Goal: Check status: Check status

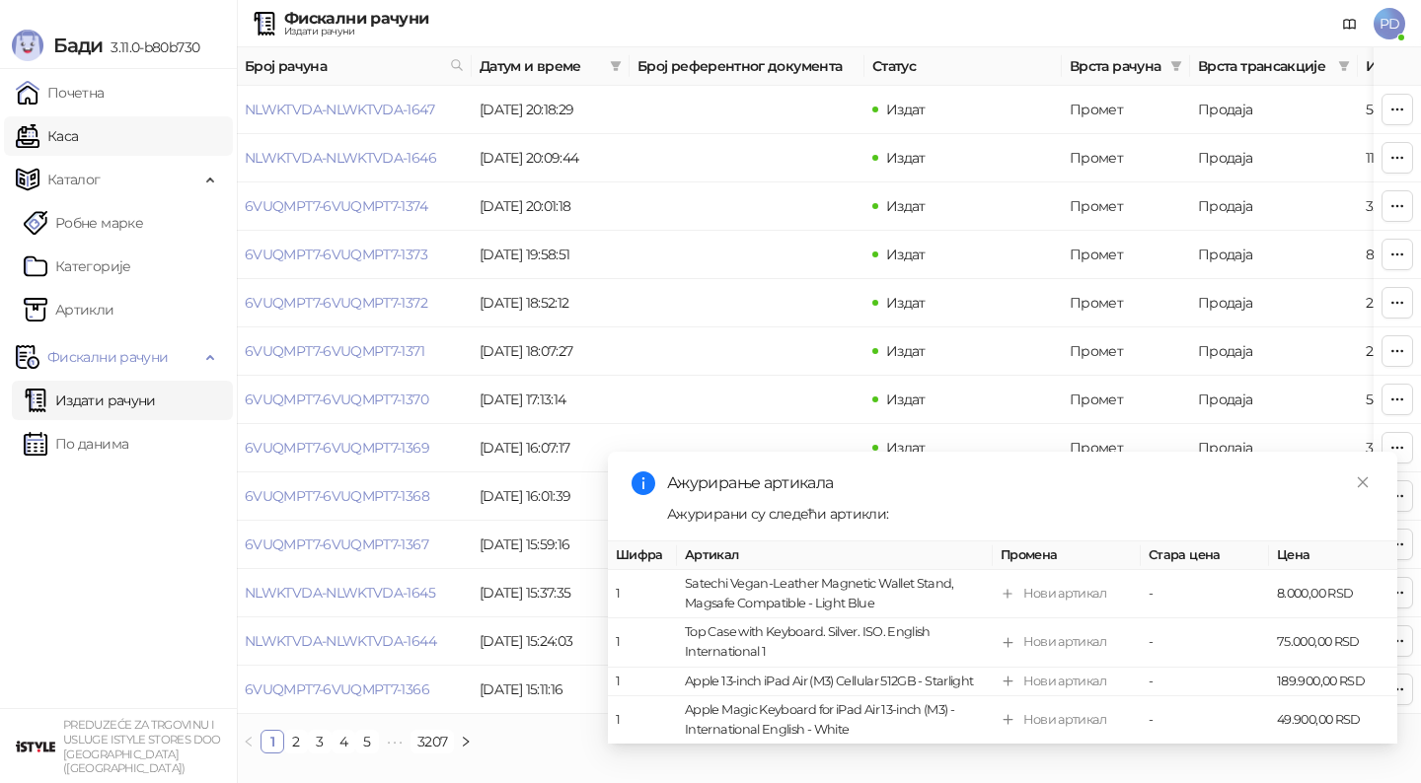
click at [78, 136] on link "Каса" at bounding box center [47, 135] width 62 height 39
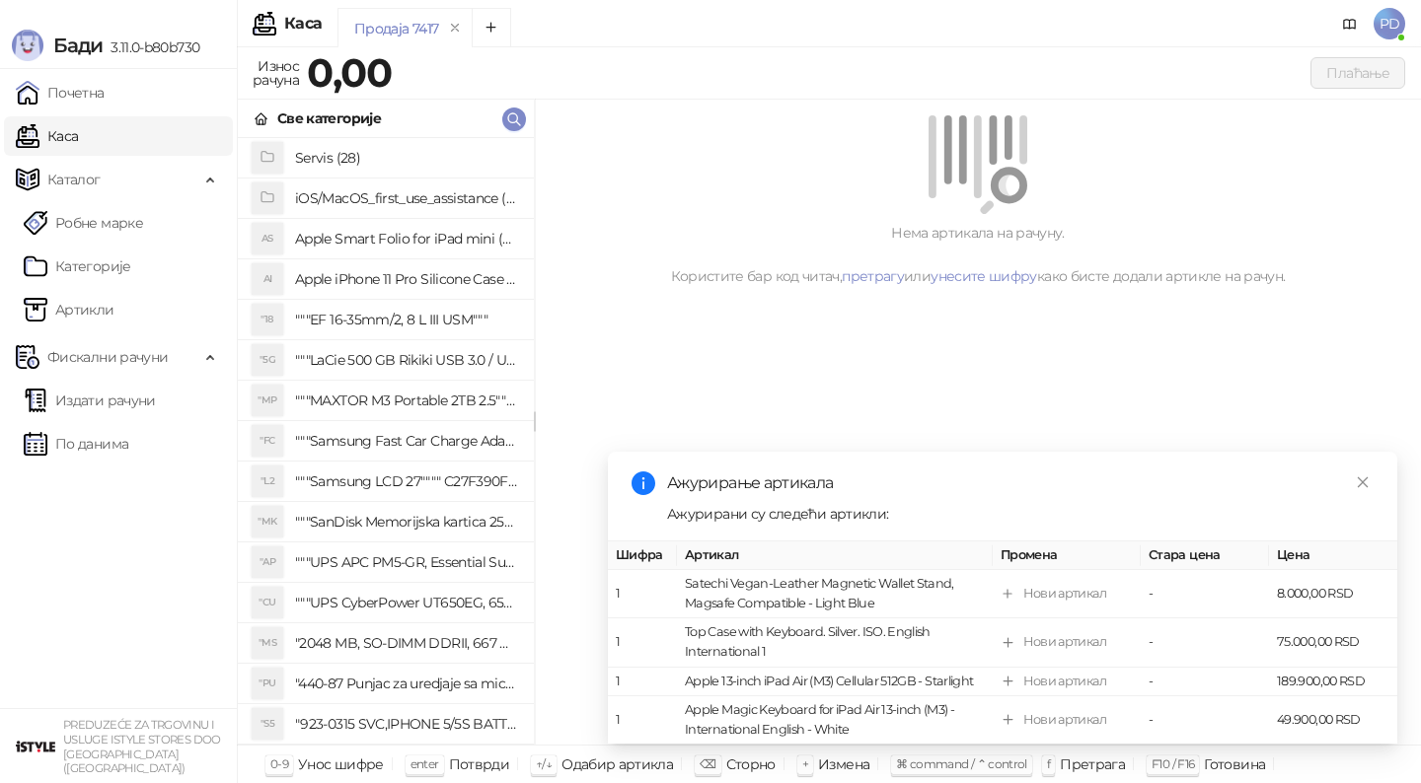
click at [110, 416] on link "Издати рачуни" at bounding box center [90, 400] width 132 height 39
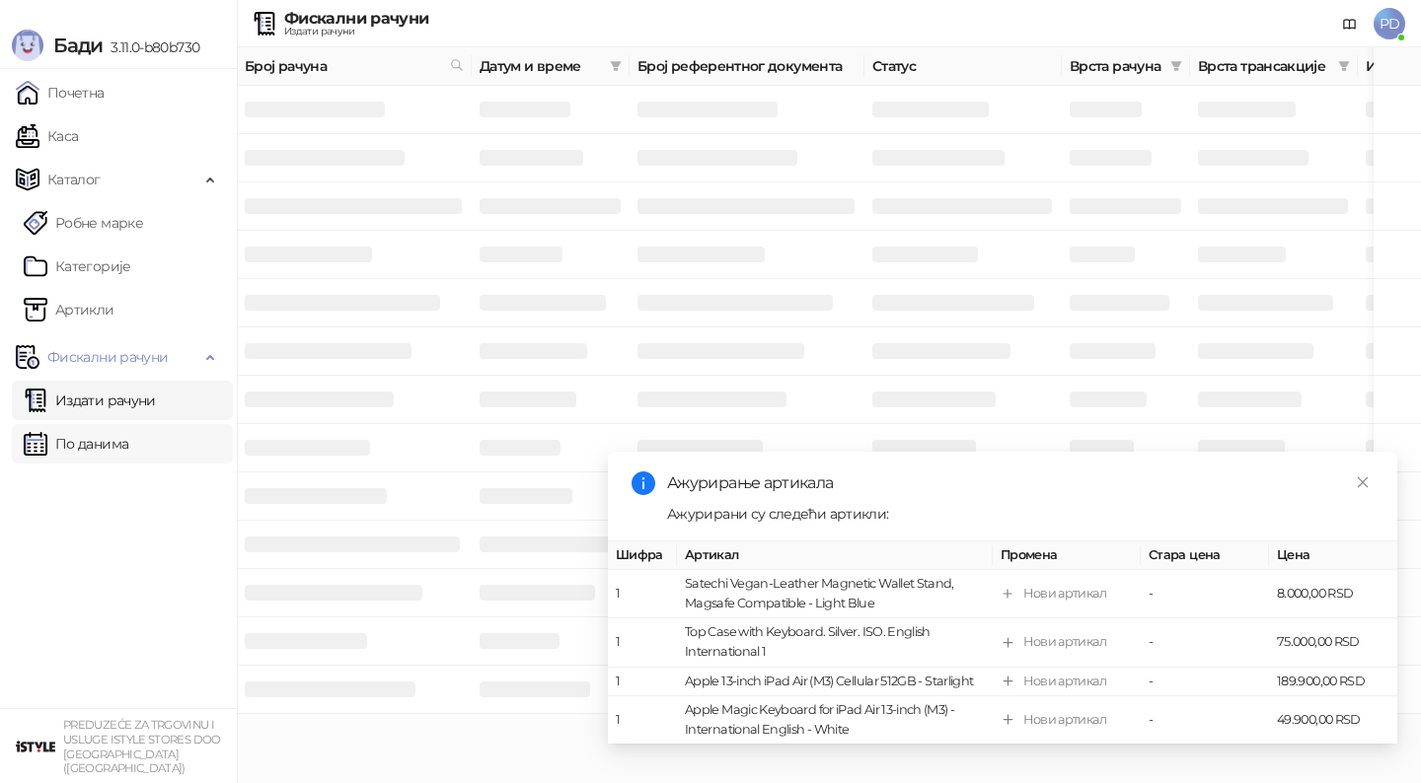
click at [116, 445] on link "По данима" at bounding box center [76, 443] width 105 height 39
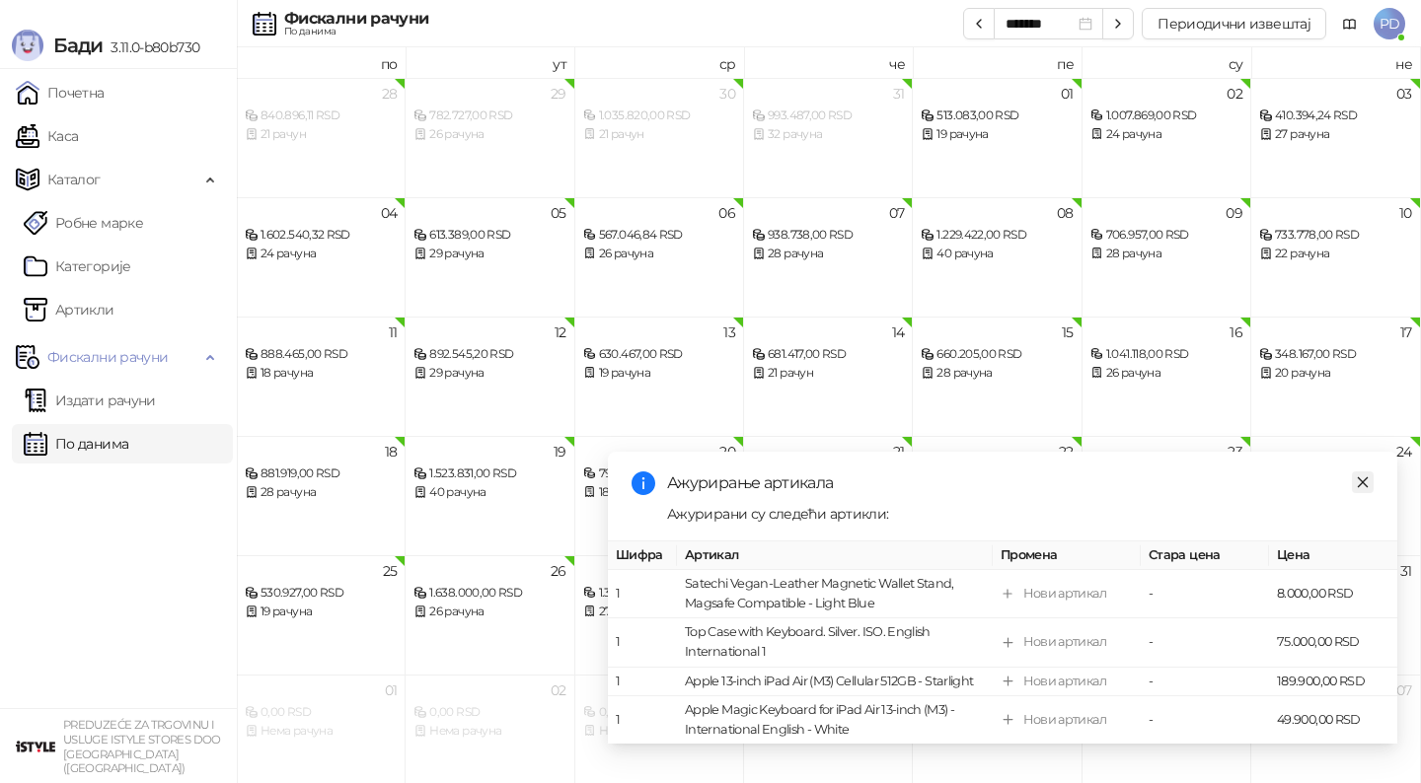
click at [1368, 482] on icon "close" at bounding box center [1363, 483] width 14 height 14
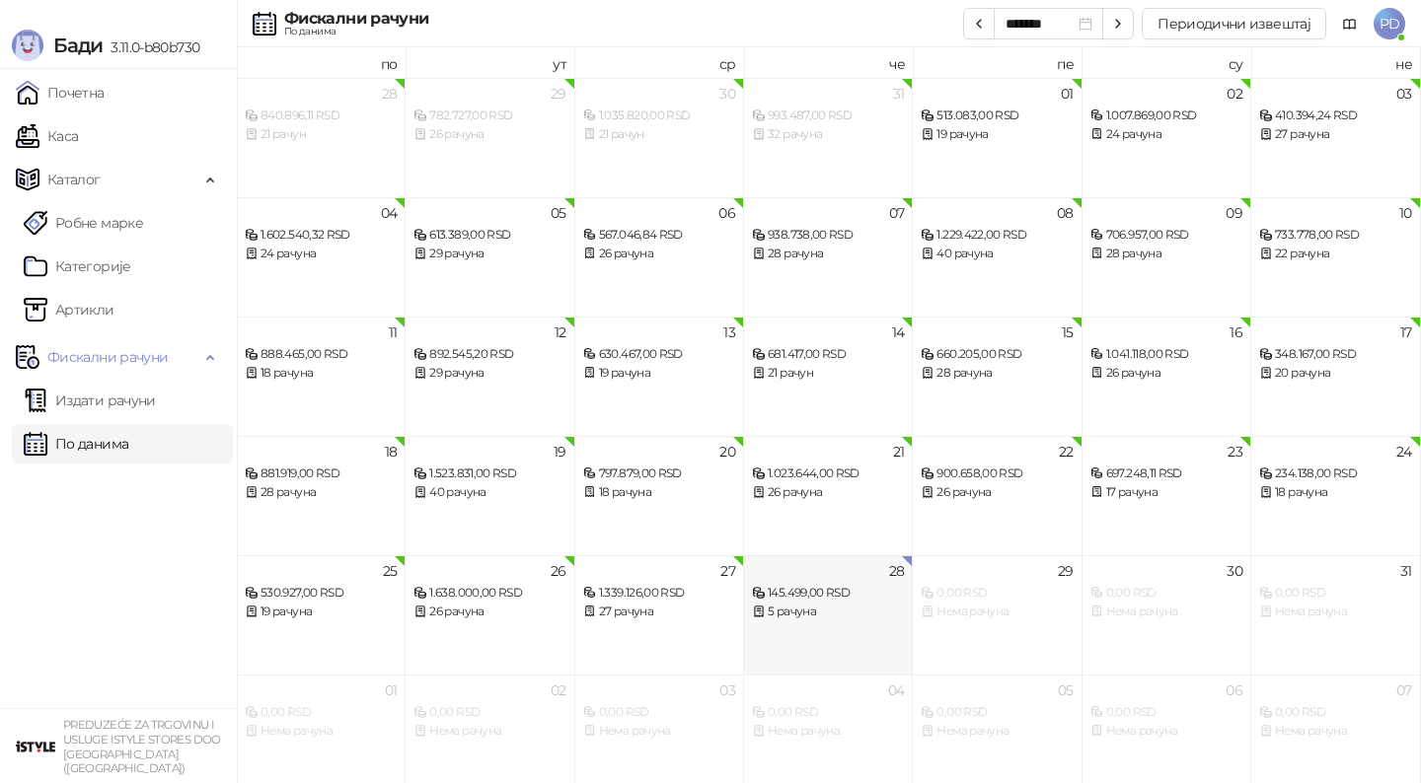
click at [846, 607] on div "5 рачуна" at bounding box center [828, 612] width 152 height 19
